Goal: Transaction & Acquisition: Purchase product/service

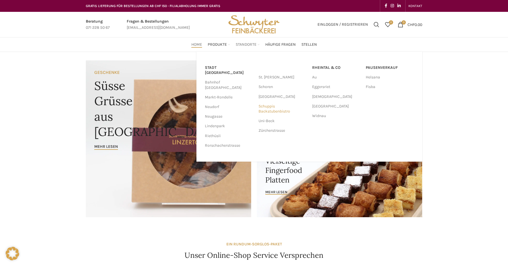
click at [265, 110] on link "Schuppis Backstubenbistro" at bounding box center [283, 109] width 48 height 15
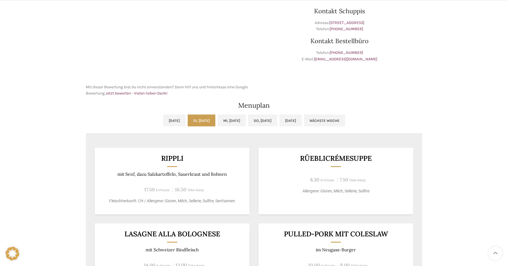
scroll to position [187, 0]
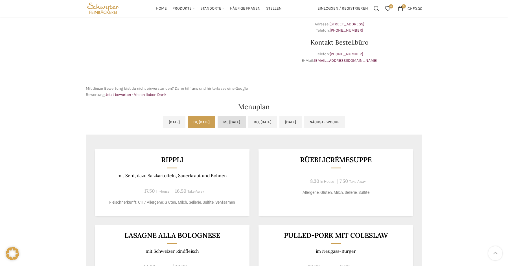
click at [235, 121] on link "Mi, 01.10.2025" at bounding box center [232, 122] width 28 height 12
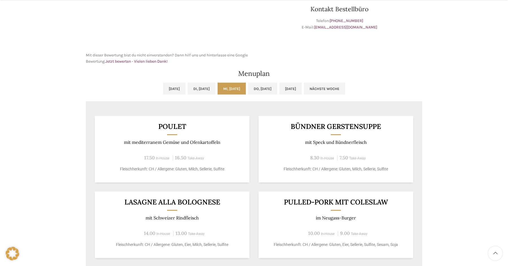
scroll to position [222, 0]
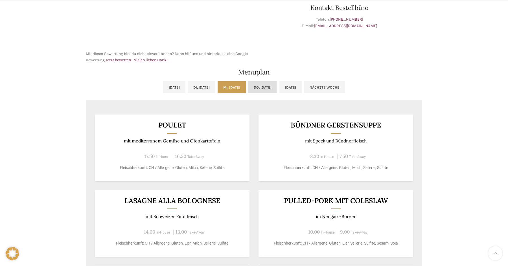
click at [273, 86] on link "Do, 02.10.2025" at bounding box center [262, 87] width 29 height 12
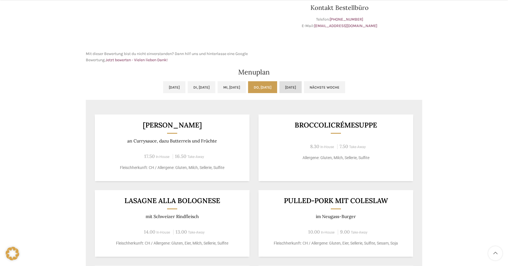
click at [297, 85] on link "Fr, 03.10.2025" at bounding box center [290, 87] width 22 height 12
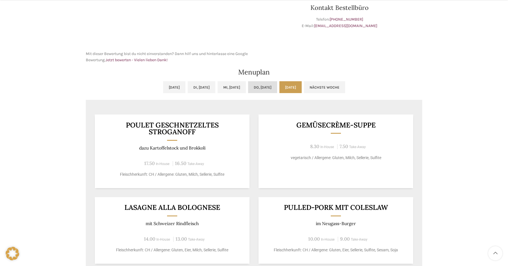
click at [277, 87] on link "Do, 02.10.2025" at bounding box center [262, 87] width 29 height 12
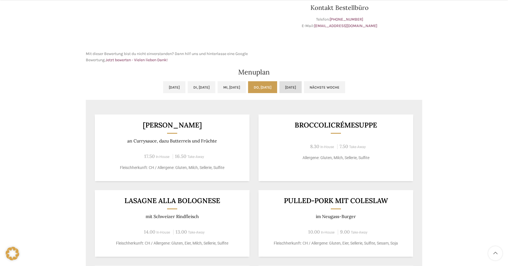
click at [302, 85] on link "Fr, 03.10.2025" at bounding box center [290, 87] width 22 height 12
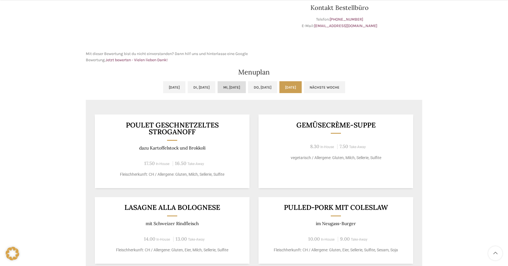
click at [230, 84] on link "Mi, 01.10.2025" at bounding box center [232, 87] width 28 height 12
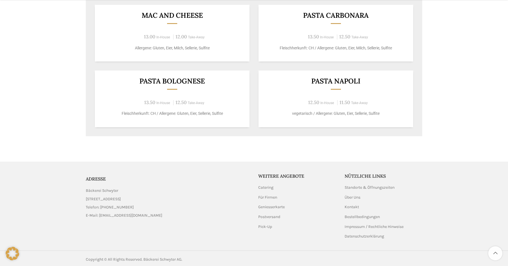
scroll to position [485, 0]
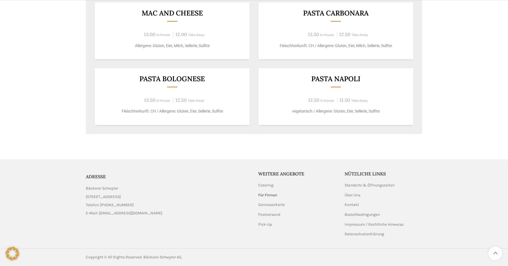
click at [265, 196] on link "Für Firmen" at bounding box center [267, 196] width 19 height 6
click at [283, 204] on link "Geniesserkarte" at bounding box center [271, 205] width 27 height 6
click at [265, 213] on link "Postversand" at bounding box center [269, 215] width 23 height 6
click at [269, 225] on link "Pick-Up" at bounding box center [265, 225] width 14 height 6
click at [262, 225] on link "Pick-Up" at bounding box center [265, 225] width 14 height 6
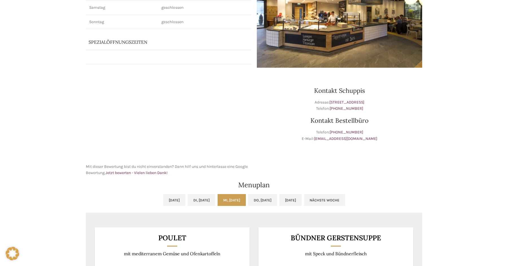
scroll to position [0, 0]
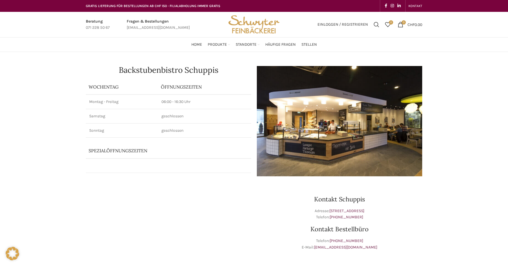
click at [263, 28] on img "Site logo" at bounding box center [253, 24] width 55 height 25
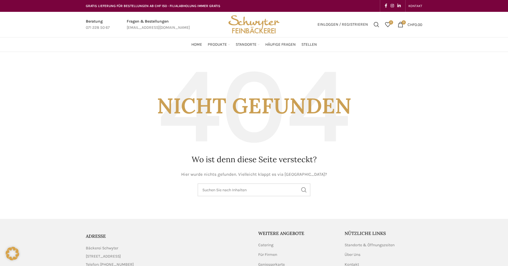
scroll to position [8, 0]
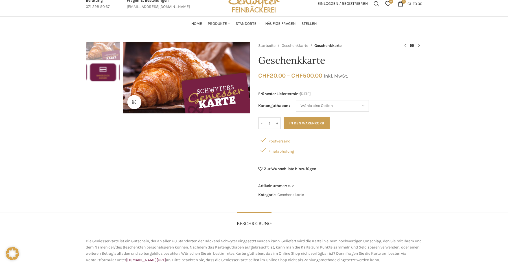
scroll to position [22, 0]
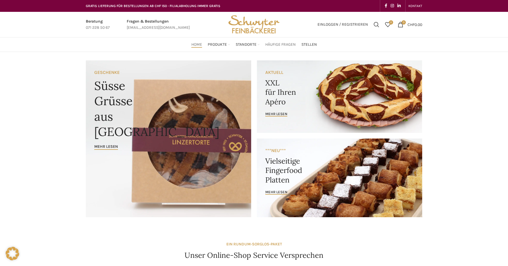
click at [290, 45] on span "Häufige Fragen" at bounding box center [280, 44] width 30 height 5
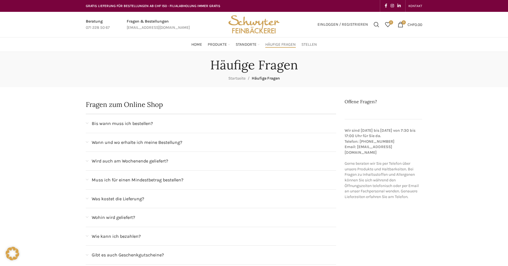
click at [304, 47] on span "Stellen" at bounding box center [309, 44] width 16 height 5
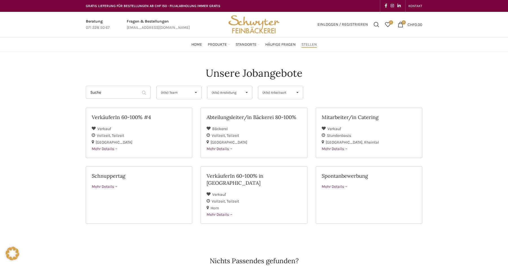
click at [247, 19] on img "Site logo" at bounding box center [253, 24] width 55 height 25
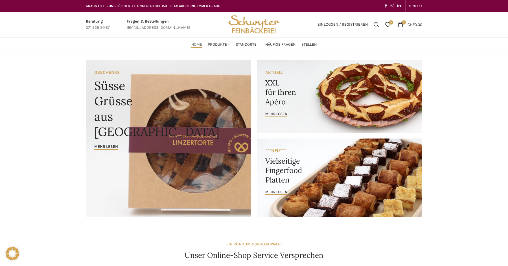
click at [179, 93] on link "Banner link" at bounding box center [168, 138] width 165 height 157
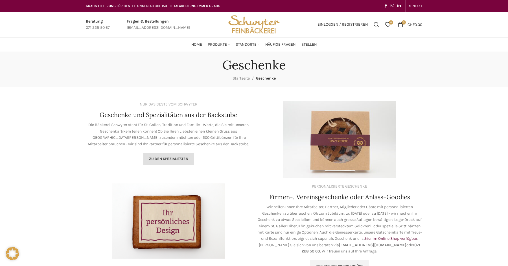
click at [173, 156] on link "Zu den Spezialitäten" at bounding box center [168, 159] width 51 height 12
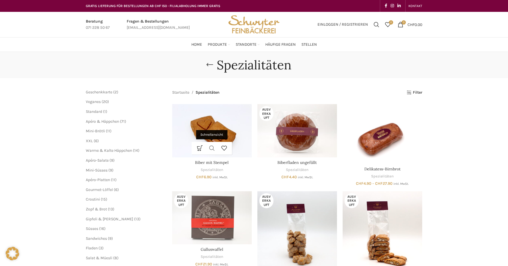
click at [215, 151] on link "Schnellansicht" at bounding box center [212, 148] width 12 height 13
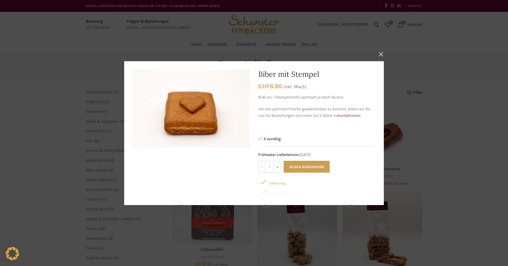
click at [112, 145] on div "× Details ansehen Biber mit Stempel CHF 6.90 inkl. MwSt. 8×8 cm / Stempelmotiv …" at bounding box center [254, 133] width 500 height 172
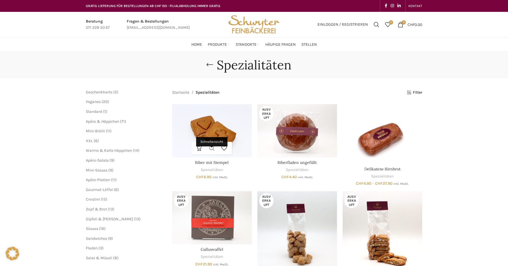
click at [213, 149] on link "Schnellansicht" at bounding box center [212, 148] width 12 height 13
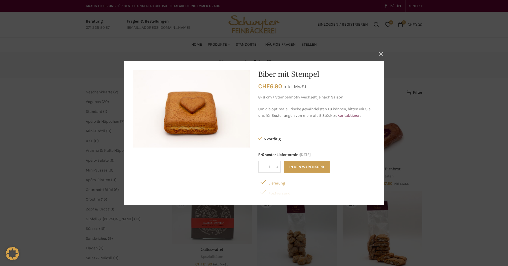
click at [114, 149] on div "× Details ansehen Biber mit Stempel CHF 6.90 inkl. MwSt. 8×8 cm / Stempelmotiv …" at bounding box center [254, 133] width 500 height 172
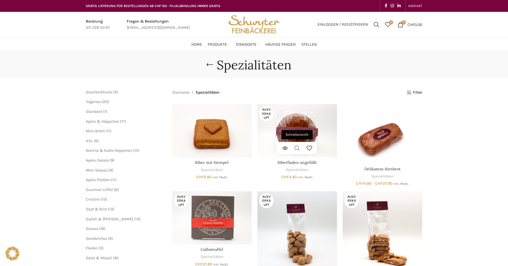
click at [298, 149] on link "Schnellansicht" at bounding box center [297, 148] width 12 height 13
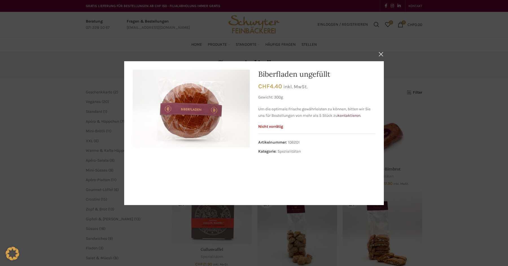
click at [412, 117] on div "× Details ansehen Biberfladen ungefüllt CHF 4.40 inkl. MwSt. Gewicht: 300g Um d…" at bounding box center [254, 133] width 500 height 172
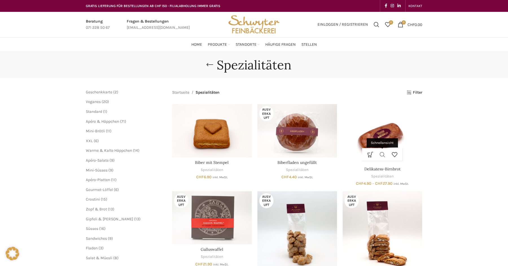
click at [382, 153] on link "Schnellansicht" at bounding box center [382, 154] width 12 height 13
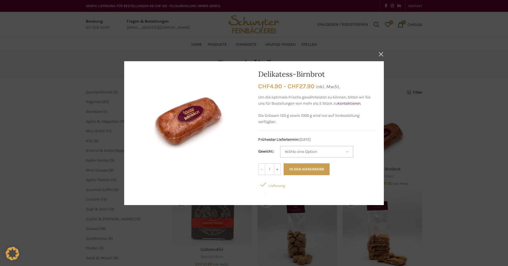
click at [336, 151] on select "Wähle eine Option 150 g (Vorbestellung) 250 g 500 g 1000 g (Vorbestellung)" at bounding box center [316, 152] width 73 height 12
click at [443, 134] on div "× Details ansehen Delikatess-Birnbrot CHF 4.90 – CHF 27.90 Preisspanne: CHF 4.9…" at bounding box center [254, 133] width 500 height 172
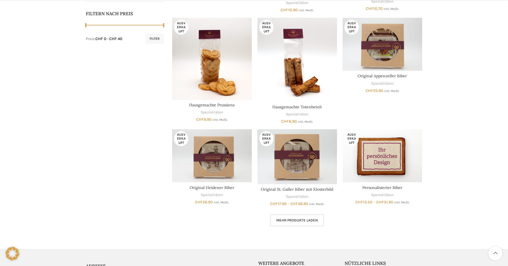
scroll to position [371, 0]
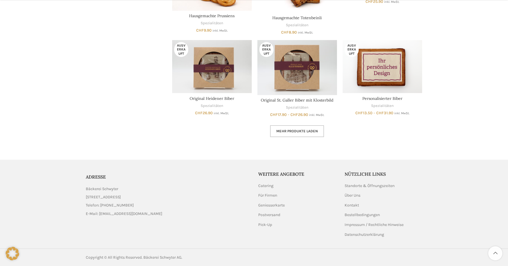
click at [291, 135] on link "Mehr Produkte laden" at bounding box center [297, 131] width 54 height 12
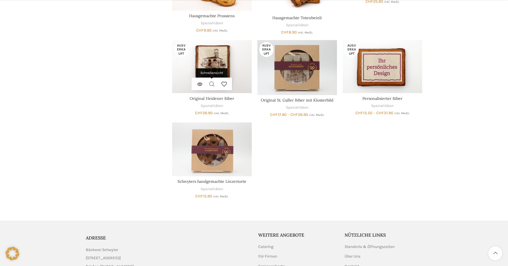
click at [213, 86] on link "Schnellansicht" at bounding box center [212, 84] width 12 height 13
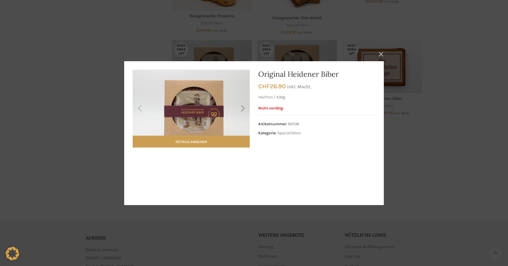
click at [241, 113] on div "Next slide" at bounding box center [243, 109] width 14 height 14
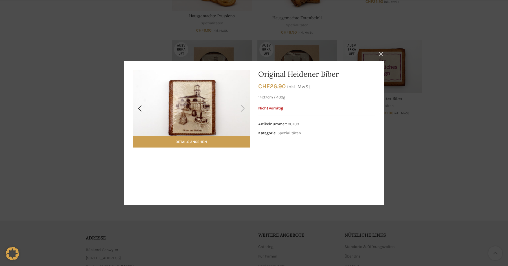
click at [198, 108] on img "2 / 2" at bounding box center [191, 109] width 117 height 78
click at [143, 112] on div "Previous slide" at bounding box center [140, 109] width 14 height 14
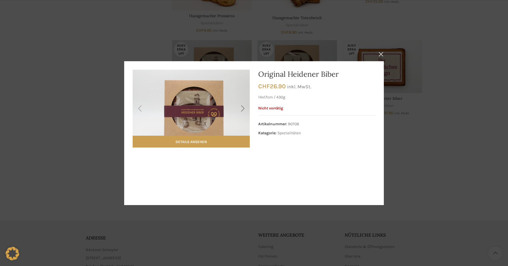
click at [244, 108] on div "Next slide" at bounding box center [243, 109] width 14 height 14
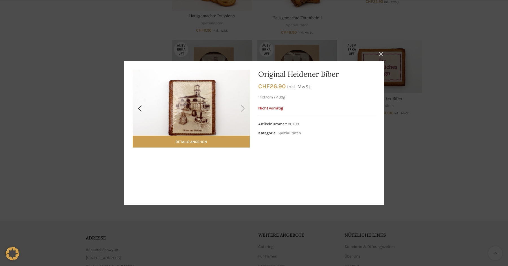
click at [244, 108] on div "Next slide" at bounding box center [243, 109] width 14 height 14
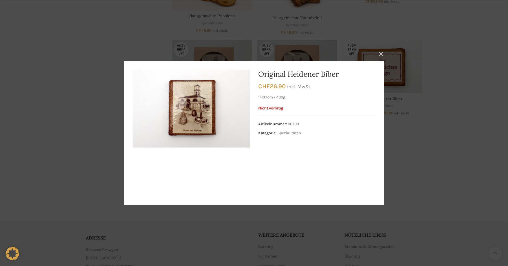
click at [67, 114] on div "× Details ansehen Original Heidener Biber CHF 26.90 inkl. MwSt. 14x17cm / 430g …" at bounding box center [254, 133] width 500 height 172
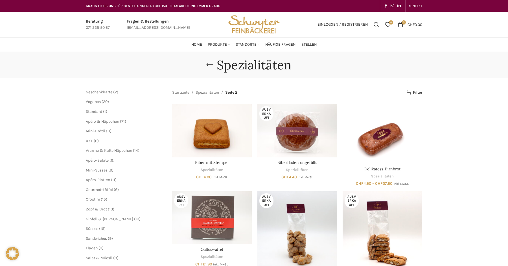
click at [263, 10] on div "KONTAKT" at bounding box center [339, 6] width 171 height 12
click at [257, 25] on img "Site logo" at bounding box center [253, 24] width 55 height 25
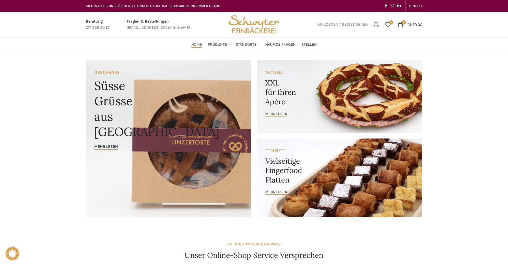
click at [348, 26] on span "Einloggen / Registrieren" at bounding box center [343, 25] width 51 height 4
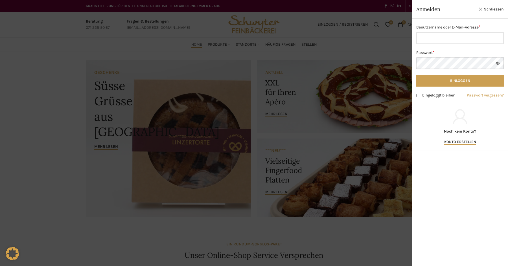
click at [353, 48] on div at bounding box center [254, 133] width 508 height 266
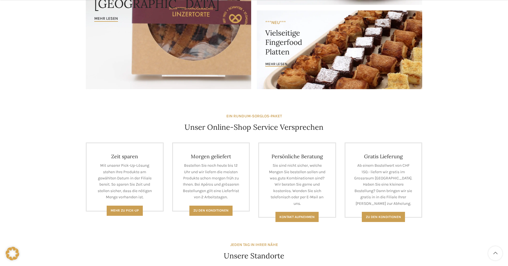
scroll to position [177, 0]
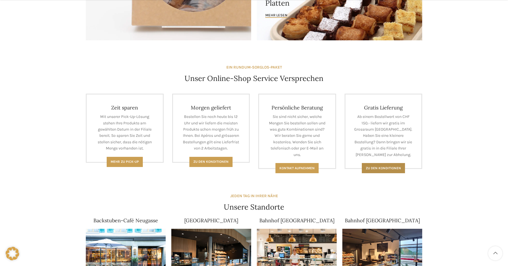
click at [384, 166] on span "Zu den konditionen" at bounding box center [383, 168] width 35 height 4
click at [301, 165] on link "Kontakt aufnehmen" at bounding box center [297, 168] width 43 height 10
click at [214, 161] on span "Zu den Konditionen" at bounding box center [210, 162] width 35 height 4
click at [125, 164] on span "Mehr zu Pick-Up" at bounding box center [125, 162] width 28 height 4
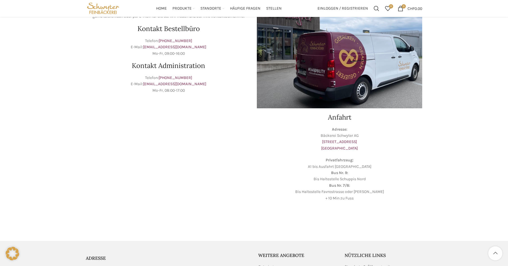
scroll to position [45, 0]
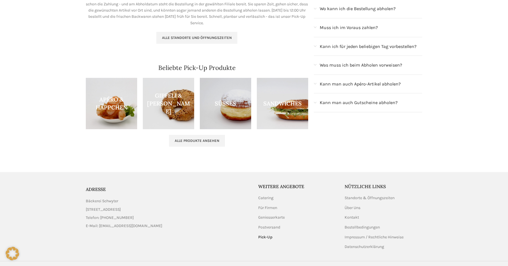
scroll to position [153, 0]
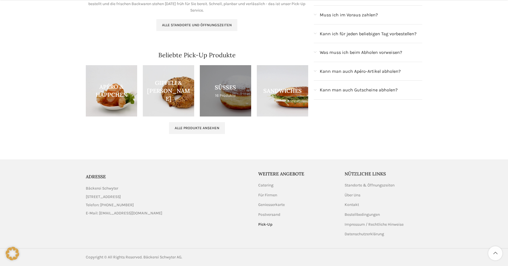
click at [224, 97] on link "Product category sussgeback" at bounding box center [225, 90] width 51 height 51
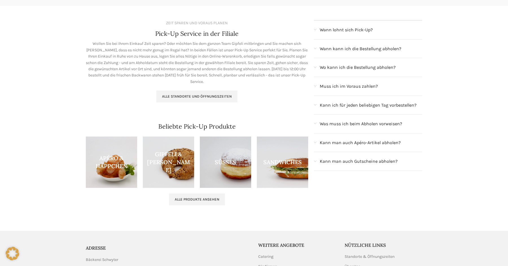
scroll to position [0, 0]
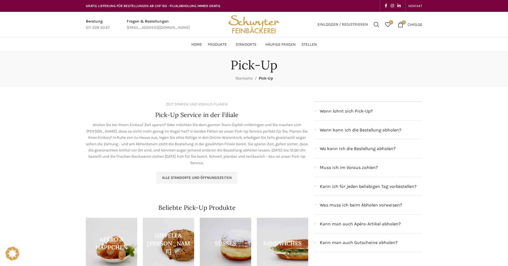
click at [246, 24] on img "Site logo" at bounding box center [253, 24] width 55 height 25
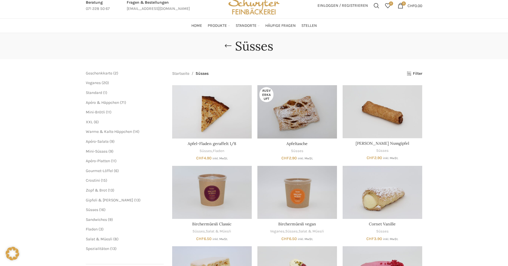
scroll to position [29, 0]
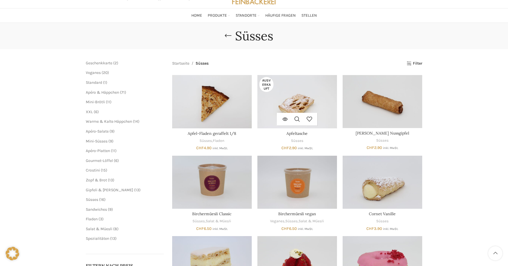
click at [312, 96] on img "Apfeltasche" at bounding box center [297, 101] width 80 height 53
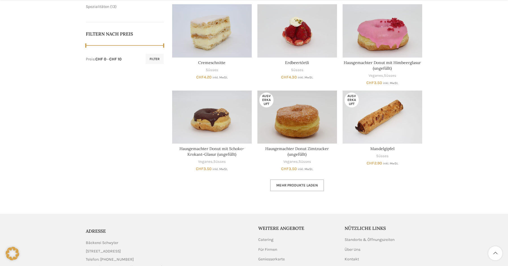
scroll to position [263, 0]
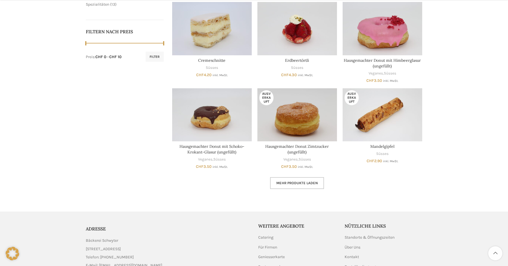
click at [310, 185] on span "Mehr Produkte laden" at bounding box center [296, 183] width 41 height 5
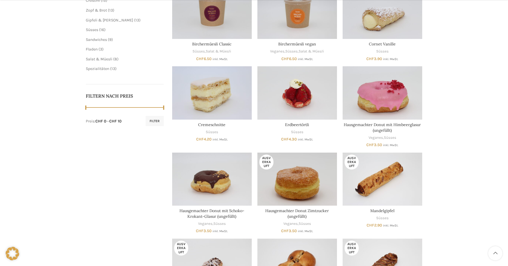
scroll to position [224, 0]
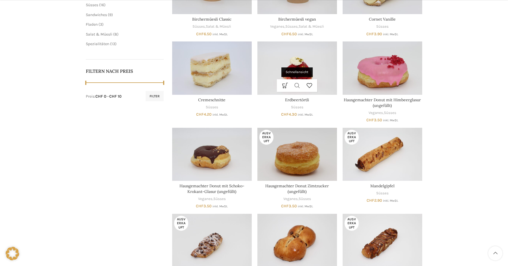
click at [298, 84] on link "Schnellansicht" at bounding box center [297, 85] width 12 height 13
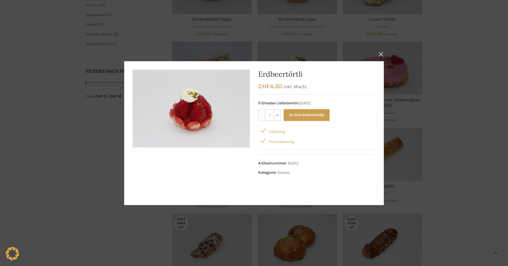
click at [439, 79] on div "× Details ansehen Erdbeertörtli CHF 4.30 inkl. MwSt. Frühester Liefertermin: 02…" at bounding box center [254, 133] width 500 height 172
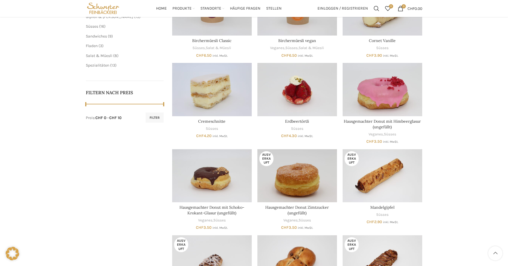
scroll to position [148, 0]
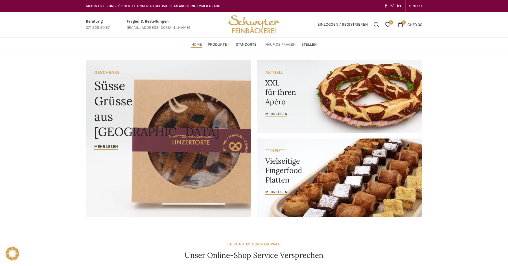
click at [278, 43] on span "Häufige Fragen" at bounding box center [280, 44] width 30 height 5
